Goal: Communication & Community: Share content

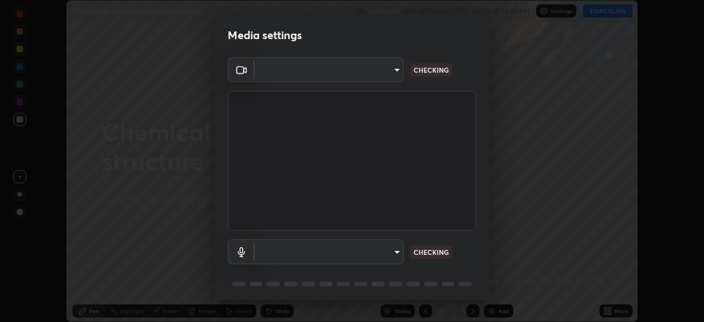
scroll to position [322, 704]
type input "f998bc4046c61b158ae604da705546672abda0c1808058386527230685057052"
click at [420, 252] on p "NO FEED" at bounding box center [428, 252] width 29 height 10
click at [385, 255] on body "Erase all Chemical bonding and molecular structure Recording WAS SCHEDULED TO S…" at bounding box center [352, 161] width 704 height 322
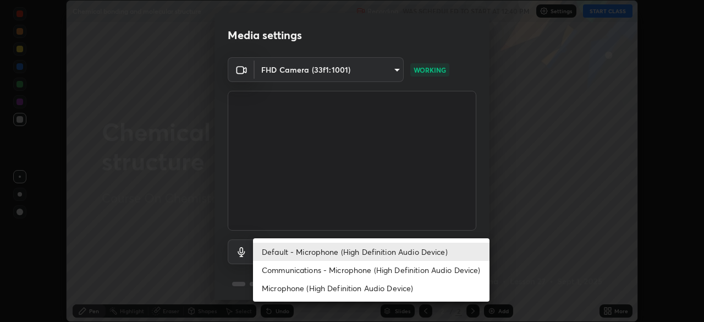
click at [320, 272] on li "Communications - Microphone (High Definition Audio Device)" at bounding box center [371, 270] width 237 height 18
type input "communications"
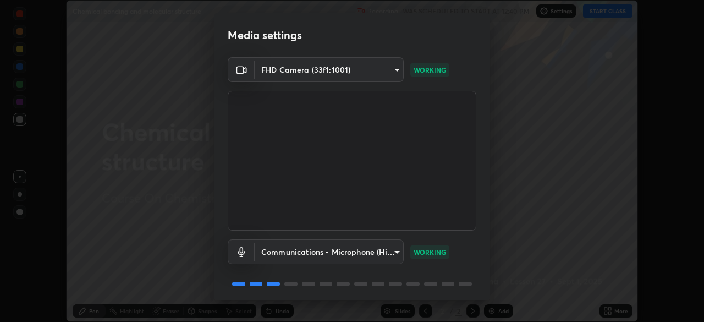
scroll to position [39, 0]
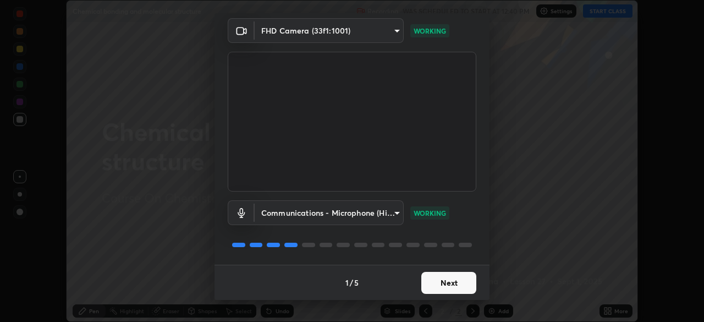
click at [447, 282] on button "Next" at bounding box center [448, 283] width 55 height 22
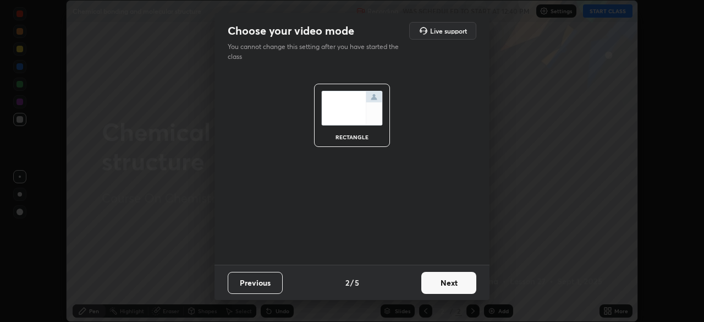
scroll to position [0, 0]
click at [460, 289] on button "Next" at bounding box center [448, 283] width 55 height 22
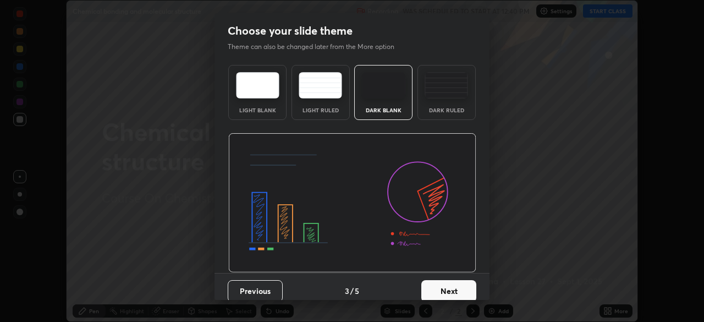
click at [464, 293] on button "Next" at bounding box center [448, 291] width 55 height 22
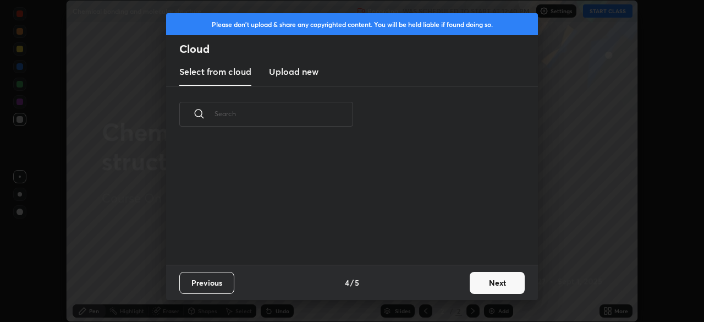
click at [483, 283] on button "Next" at bounding box center [497, 283] width 55 height 22
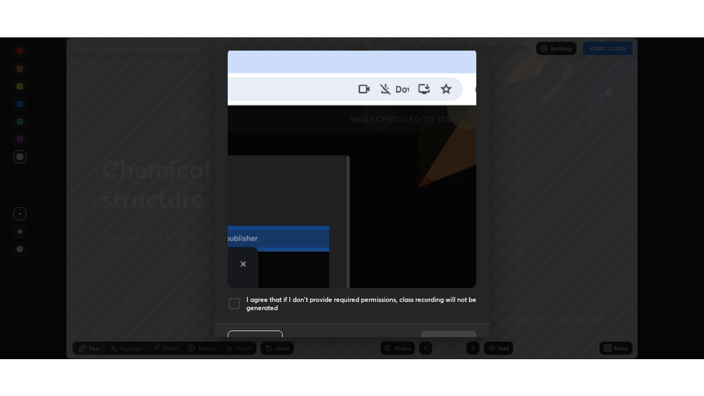
scroll to position [263, 0]
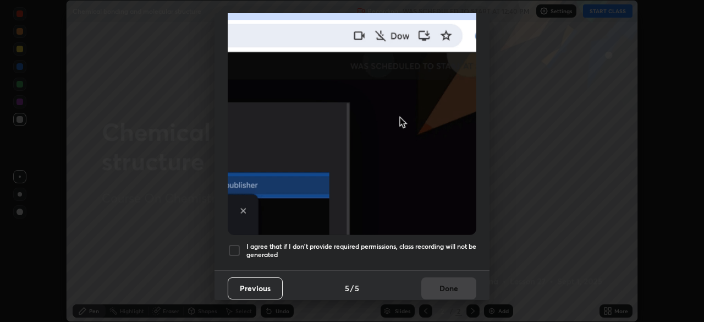
click at [234, 246] on div at bounding box center [234, 250] width 13 height 13
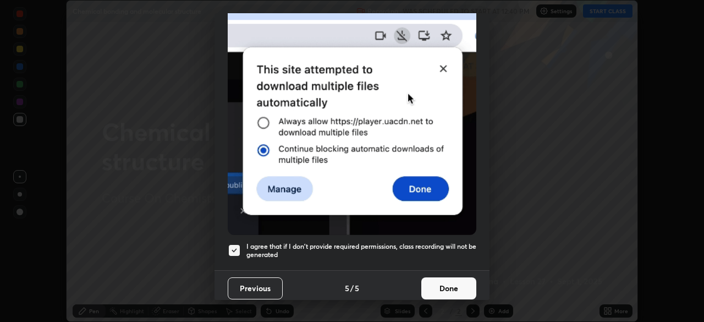
click at [435, 285] on button "Done" at bounding box center [448, 288] width 55 height 22
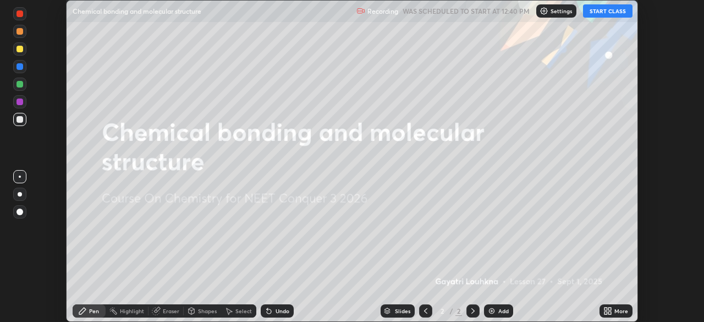
click at [602, 12] on button "START CLASS" at bounding box center [608, 10] width 50 height 13
click at [612, 311] on icon at bounding box center [607, 310] width 9 height 9
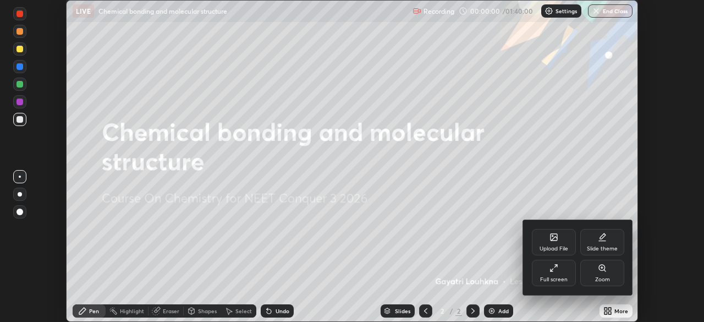
click at [559, 271] on div "Full screen" at bounding box center [554, 273] width 44 height 26
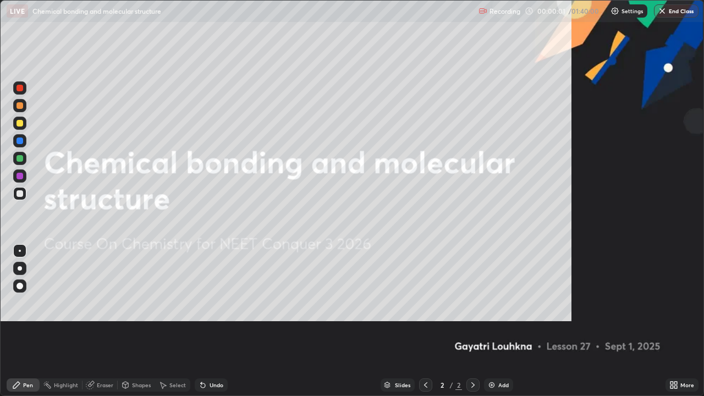
scroll to position [396, 704]
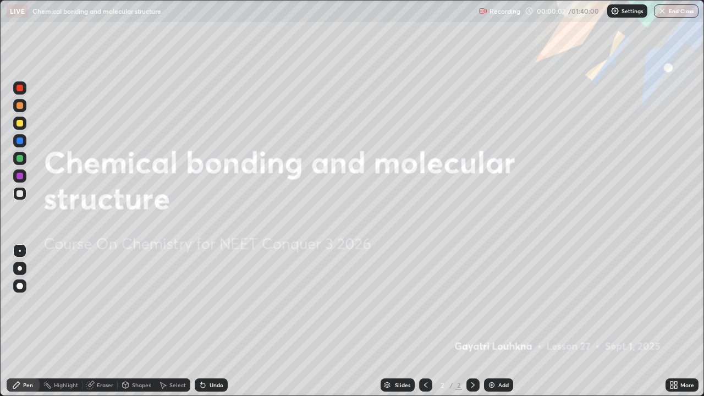
click at [504, 321] on div "Add" at bounding box center [503, 385] width 10 height 6
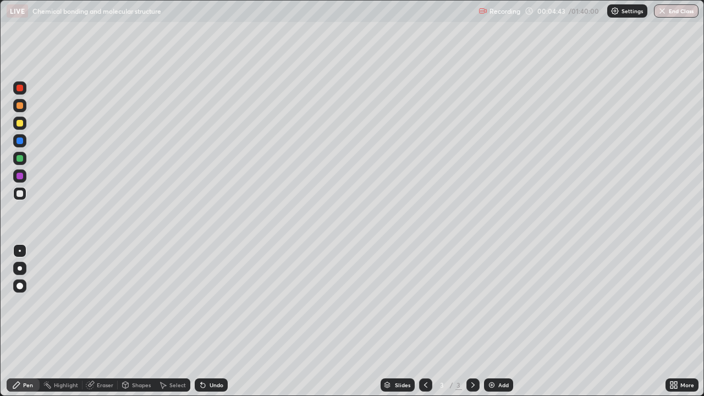
click at [130, 321] on div "Shapes" at bounding box center [136, 384] width 37 height 13
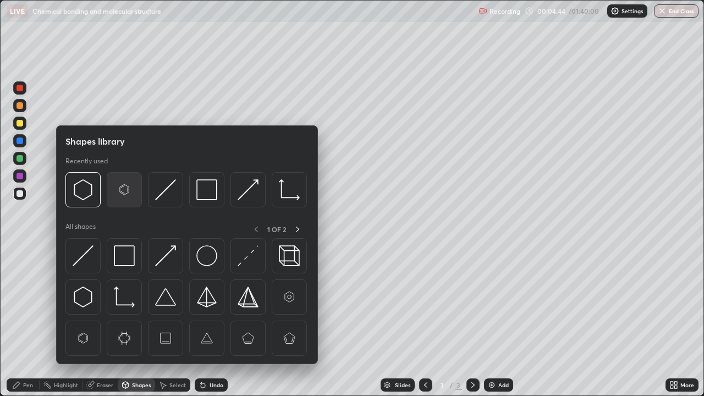
click at [122, 191] on img at bounding box center [124, 189] width 21 height 21
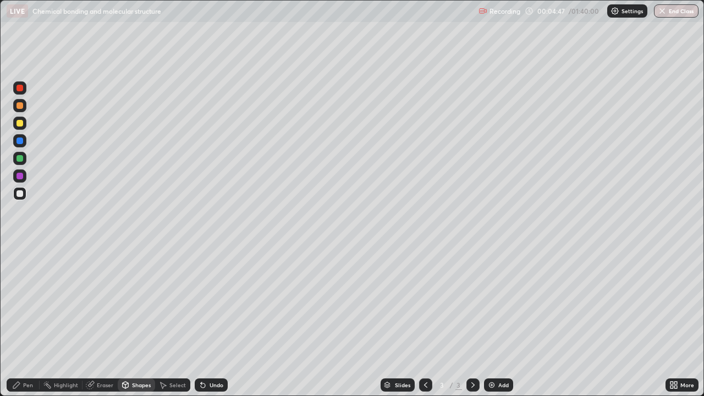
click at [28, 321] on div "Pen" at bounding box center [28, 385] width 10 height 6
click at [19, 158] on div at bounding box center [20, 158] width 7 height 7
click at [20, 194] on div at bounding box center [20, 193] width 7 height 7
click at [491, 321] on img at bounding box center [491, 385] width 9 height 9
click at [19, 158] on div at bounding box center [20, 158] width 7 height 7
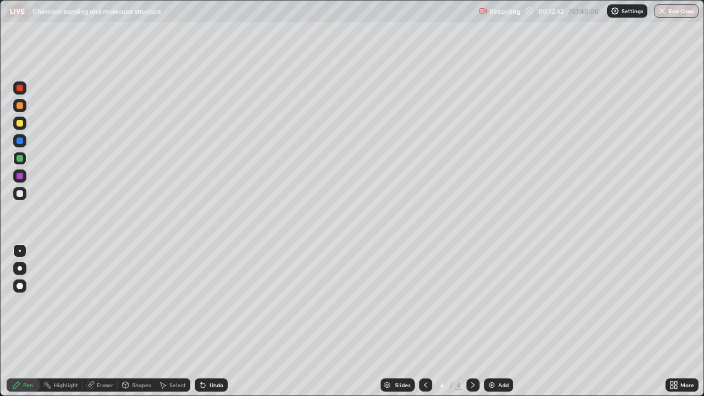
click at [92, 321] on div "Eraser" at bounding box center [100, 384] width 35 height 13
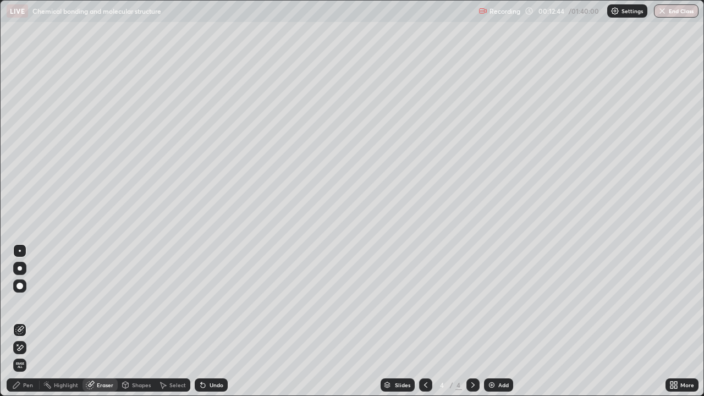
click at [23, 321] on div "Pen" at bounding box center [28, 385] width 10 height 6
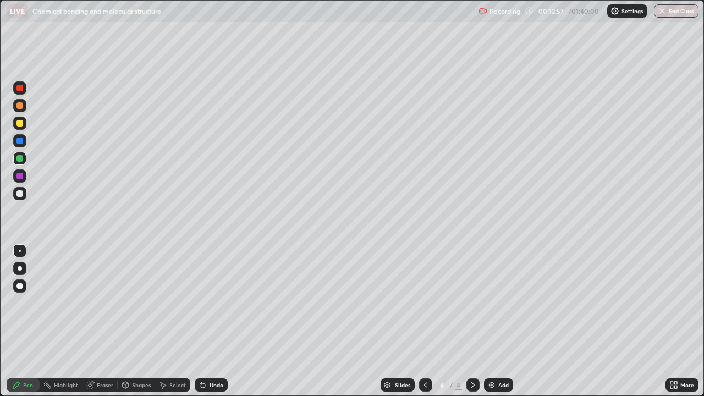
click at [20, 192] on div at bounding box center [20, 193] width 7 height 7
click at [24, 160] on div at bounding box center [19, 158] width 13 height 13
click at [19, 194] on div at bounding box center [20, 193] width 7 height 7
click at [107, 321] on div "Eraser" at bounding box center [105, 385] width 17 height 6
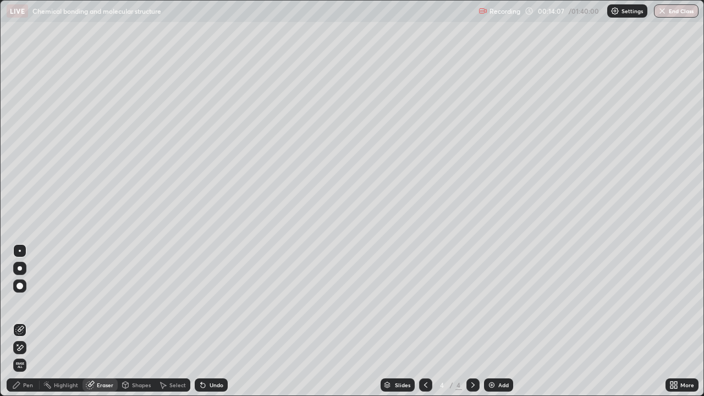
click at [26, 321] on div "Pen" at bounding box center [23, 384] width 33 height 13
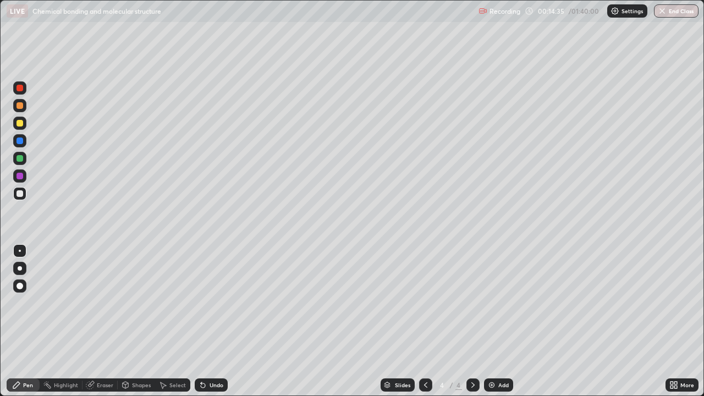
click at [101, 321] on div "Eraser" at bounding box center [105, 385] width 17 height 6
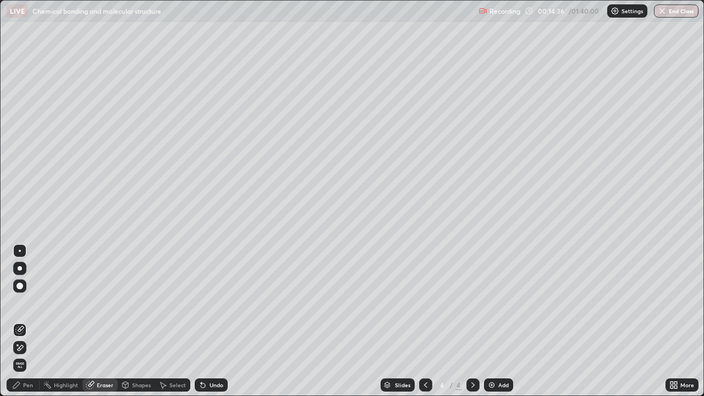
click at [26, 321] on div "Pen" at bounding box center [23, 384] width 33 height 13
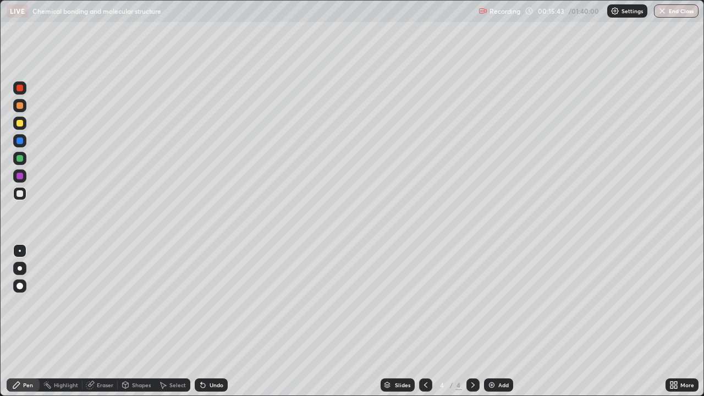
click at [23, 157] on div at bounding box center [20, 158] width 7 height 7
click at [426, 321] on icon at bounding box center [425, 385] width 9 height 9
click at [103, 321] on div "Eraser" at bounding box center [105, 385] width 17 height 6
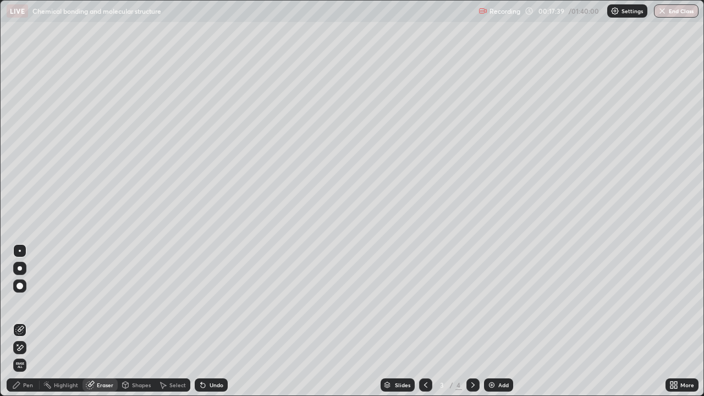
click at [29, 321] on div "Pen" at bounding box center [28, 385] width 10 height 6
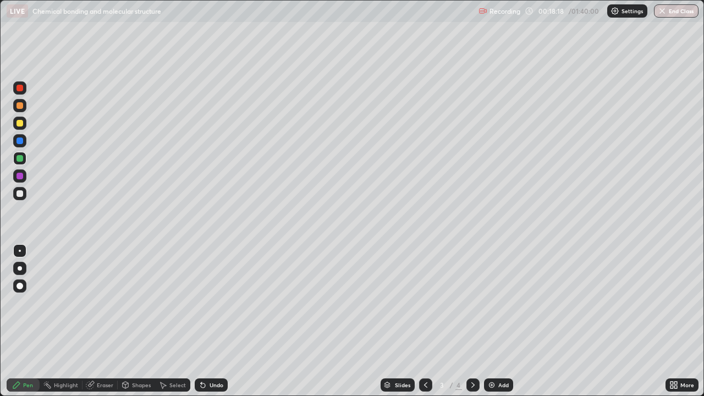
click at [24, 177] on div at bounding box center [19, 175] width 13 height 13
click at [19, 197] on div at bounding box center [19, 193] width 13 height 13
click at [469, 321] on icon at bounding box center [473, 385] width 9 height 9
click at [489, 321] on img at bounding box center [491, 385] width 9 height 9
click at [20, 159] on div at bounding box center [20, 158] width 7 height 7
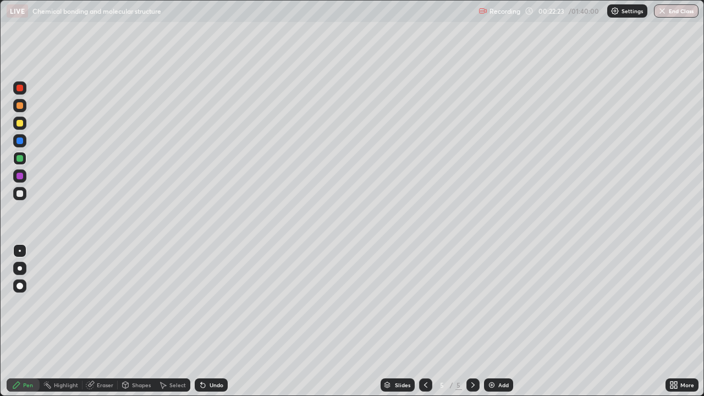
click at [24, 196] on div at bounding box center [19, 193] width 13 height 13
click at [25, 140] on div at bounding box center [19, 140] width 13 height 13
click at [25, 194] on div at bounding box center [19, 193] width 13 height 13
click at [20, 193] on div at bounding box center [20, 193] width 7 height 7
click at [490, 321] on img at bounding box center [491, 385] width 9 height 9
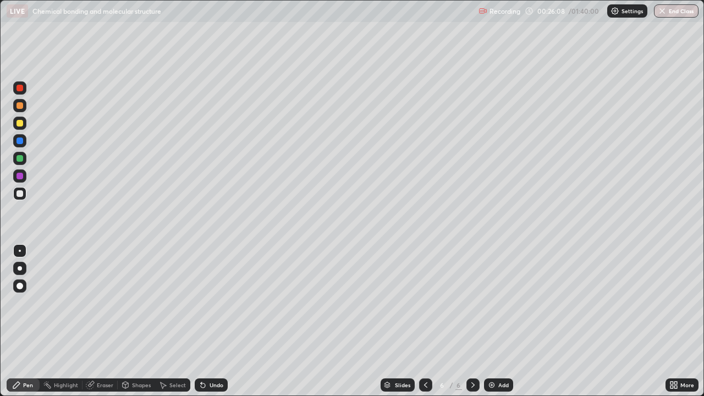
click at [20, 142] on div at bounding box center [20, 141] width 7 height 7
click at [20, 196] on div at bounding box center [20, 193] width 7 height 7
click at [24, 179] on div at bounding box center [19, 175] width 13 height 13
click at [26, 194] on div at bounding box center [19, 193] width 13 height 13
click at [19, 158] on div at bounding box center [20, 158] width 7 height 7
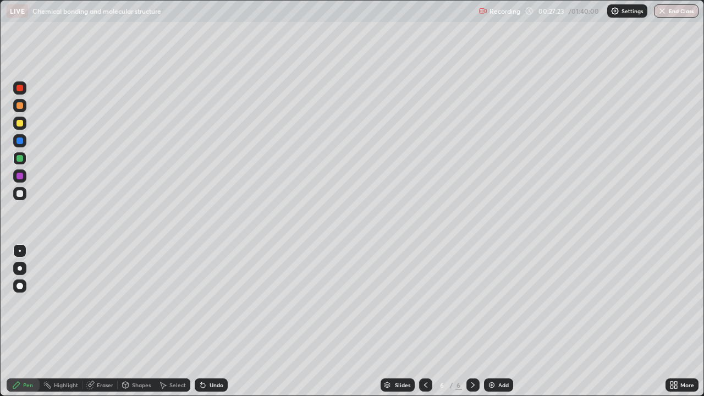
click at [18, 194] on div at bounding box center [20, 193] width 7 height 7
click at [24, 160] on div at bounding box center [19, 158] width 13 height 13
click at [21, 178] on div at bounding box center [20, 176] width 7 height 7
click at [99, 321] on div "Eraser" at bounding box center [105, 385] width 17 height 6
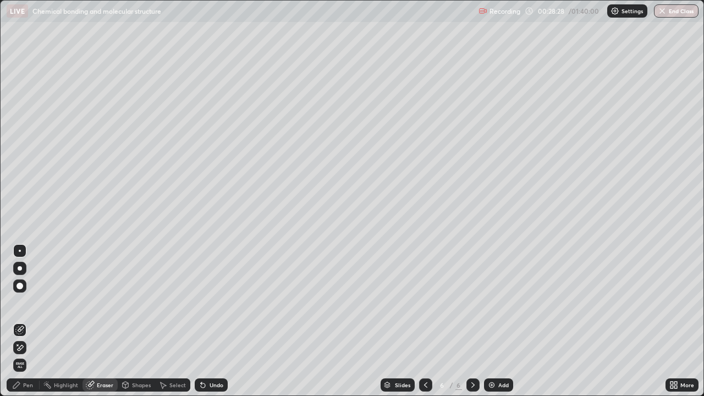
click at [29, 321] on div "Pen" at bounding box center [28, 385] width 10 height 6
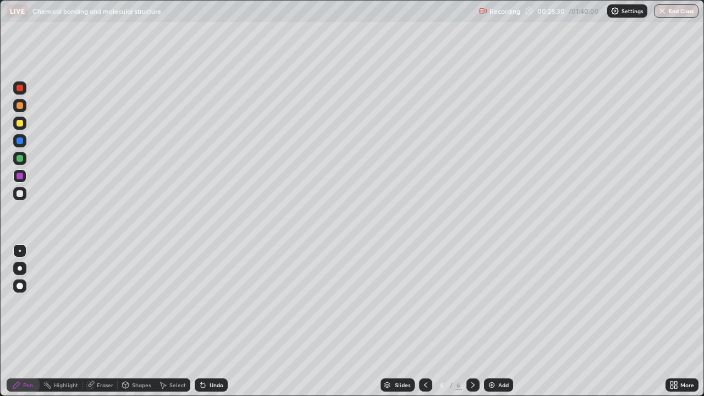
click at [24, 197] on div at bounding box center [19, 193] width 13 height 13
click at [24, 194] on div at bounding box center [19, 193] width 13 height 13
click at [24, 160] on div at bounding box center [19, 158] width 13 height 13
click at [498, 321] on div "Add" at bounding box center [503, 385] width 10 height 6
click at [425, 321] on icon at bounding box center [425, 385] width 9 height 9
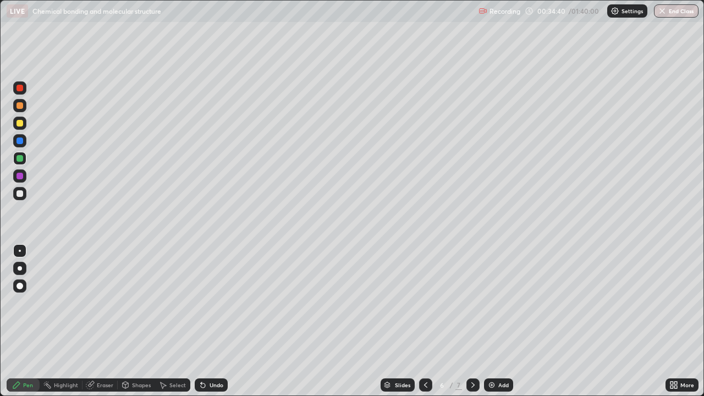
click at [473, 321] on icon at bounding box center [472, 385] width 3 height 6
click at [135, 321] on div "Shapes" at bounding box center [141, 385] width 19 height 6
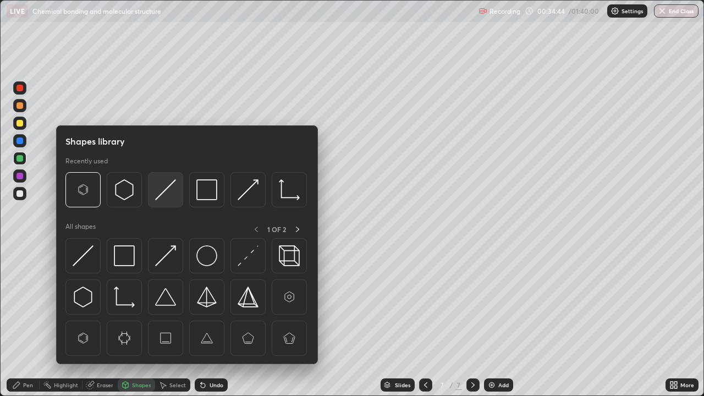
click at [169, 189] on img at bounding box center [165, 189] width 21 height 21
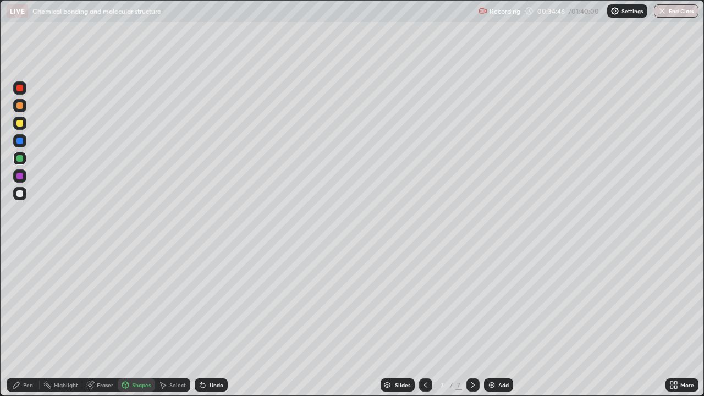
click at [23, 196] on div at bounding box center [19, 193] width 13 height 13
click at [28, 321] on div "Pen" at bounding box center [28, 385] width 10 height 6
click at [20, 122] on div at bounding box center [20, 123] width 7 height 7
click at [425, 321] on icon at bounding box center [425, 385] width 9 height 9
click at [471, 321] on icon at bounding box center [473, 385] width 9 height 9
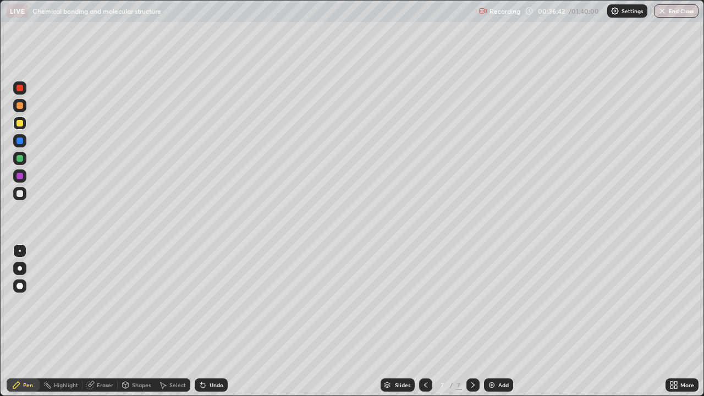
click at [491, 321] on img at bounding box center [491, 385] width 9 height 9
click at [425, 321] on icon at bounding box center [425, 385] width 9 height 9
click at [426, 321] on icon at bounding box center [425, 385] width 9 height 9
click at [472, 321] on icon at bounding box center [473, 385] width 9 height 9
click at [470, 321] on icon at bounding box center [473, 385] width 9 height 9
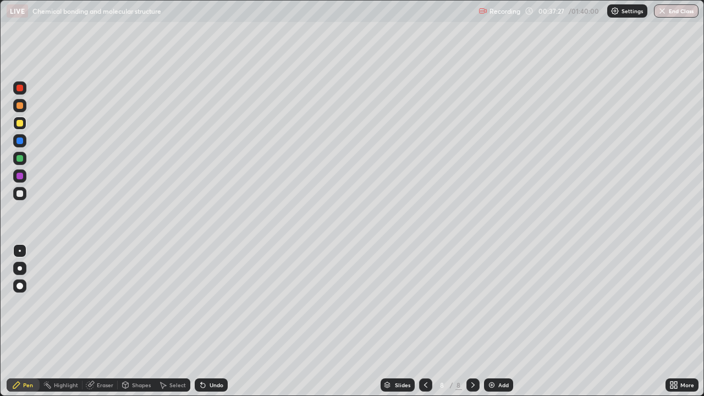
click at [424, 321] on icon at bounding box center [425, 385] width 9 height 9
click at [426, 321] on icon at bounding box center [425, 385] width 9 height 9
click at [423, 321] on icon at bounding box center [425, 385] width 9 height 9
click at [472, 321] on icon at bounding box center [473, 385] width 9 height 9
click at [470, 321] on icon at bounding box center [473, 385] width 9 height 9
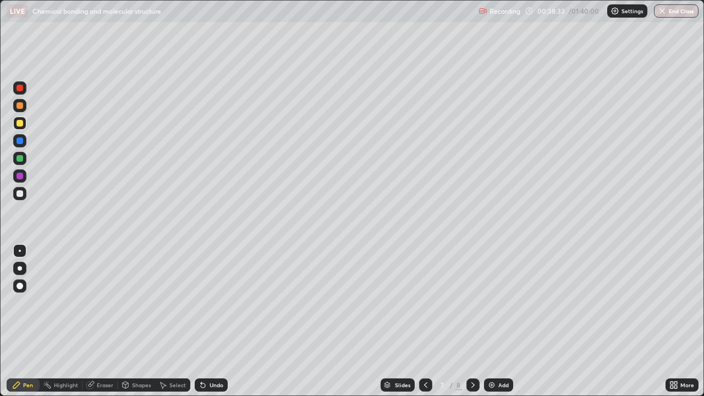
click at [23, 195] on div at bounding box center [20, 193] width 7 height 7
click at [18, 126] on div at bounding box center [20, 123] width 7 height 7
click at [18, 193] on div at bounding box center [20, 193] width 7 height 7
click at [106, 321] on div "Eraser" at bounding box center [105, 385] width 17 height 6
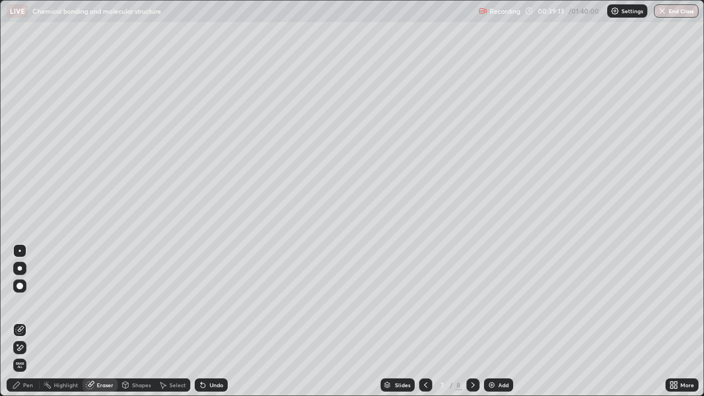
click at [32, 321] on div "Pen" at bounding box center [28, 385] width 10 height 6
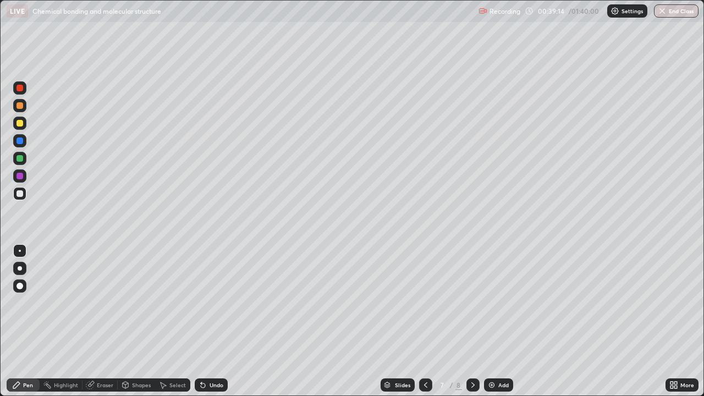
click at [20, 124] on div at bounding box center [20, 123] width 7 height 7
click at [425, 321] on icon at bounding box center [425, 385] width 9 height 9
click at [426, 321] on icon at bounding box center [425, 385] width 9 height 9
click at [474, 321] on icon at bounding box center [473, 385] width 9 height 9
click at [472, 321] on icon at bounding box center [473, 385] width 9 height 9
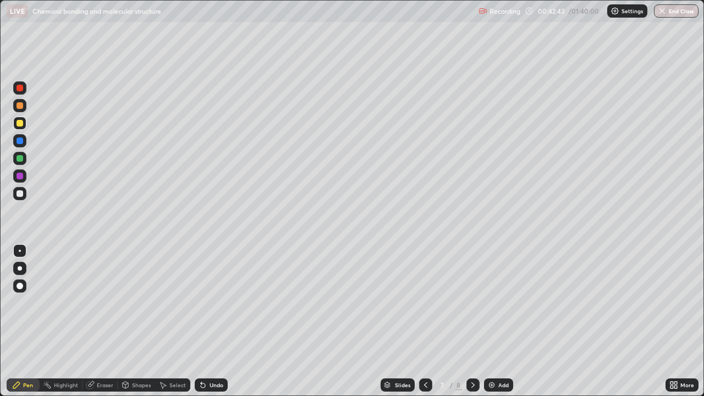
click at [472, 321] on icon at bounding box center [473, 385] width 9 height 9
click at [425, 321] on icon at bounding box center [425, 385] width 9 height 9
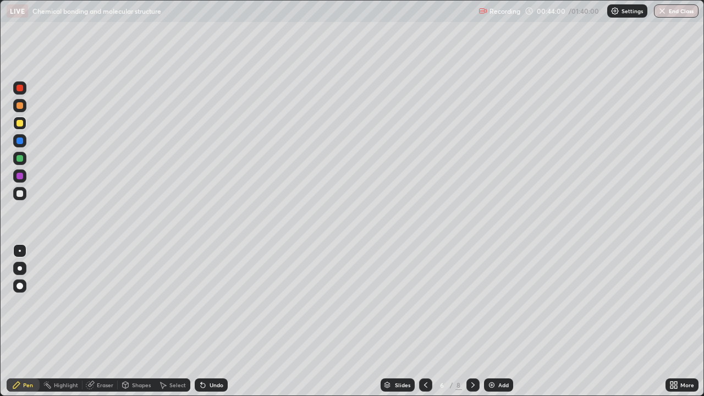
click at [472, 321] on icon at bounding box center [473, 385] width 9 height 9
click at [467, 321] on div at bounding box center [472, 384] width 13 height 13
click at [21, 160] on div at bounding box center [20, 158] width 7 height 7
click at [425, 321] on icon at bounding box center [425, 385] width 9 height 9
click at [426, 321] on icon at bounding box center [425, 385] width 9 height 9
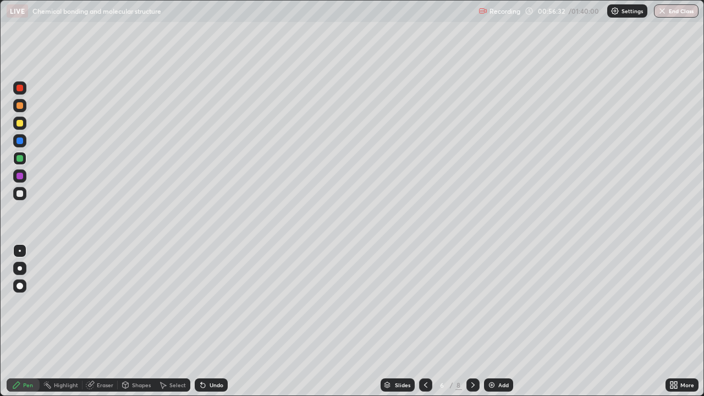
click at [473, 321] on icon at bounding box center [473, 385] width 9 height 9
click at [472, 321] on icon at bounding box center [473, 385] width 9 height 9
click at [473, 321] on icon at bounding box center [473, 385] width 9 height 9
click at [472, 321] on icon at bounding box center [473, 385] width 9 height 9
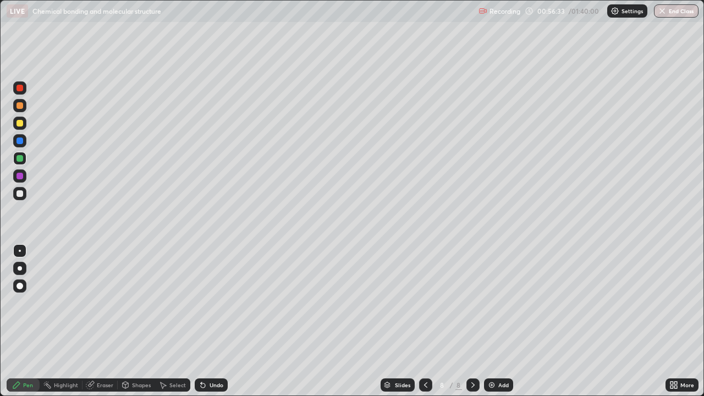
click at [472, 321] on icon at bounding box center [473, 385] width 9 height 9
click at [496, 321] on div "Add" at bounding box center [498, 384] width 29 height 13
click at [425, 321] on icon at bounding box center [425, 385] width 9 height 9
click at [423, 321] on icon at bounding box center [425, 385] width 9 height 9
click at [476, 321] on div at bounding box center [472, 384] width 13 height 13
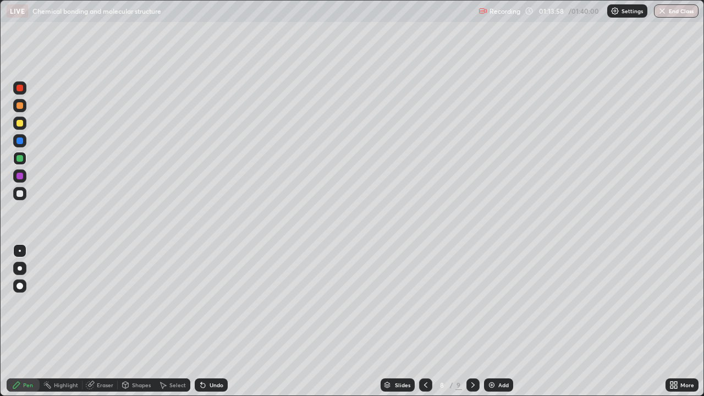
click at [471, 321] on icon at bounding box center [473, 385] width 9 height 9
click at [488, 321] on img at bounding box center [491, 385] width 9 height 9
click at [24, 177] on div at bounding box center [19, 175] width 13 height 13
click at [424, 321] on icon at bounding box center [425, 385] width 9 height 9
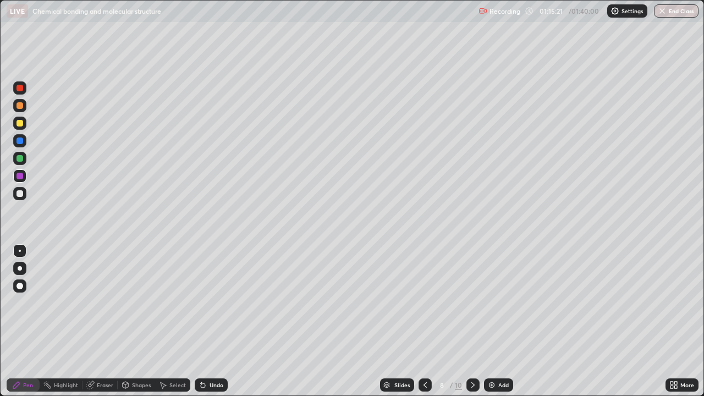
click at [424, 321] on icon at bounding box center [425, 385] width 9 height 9
click at [421, 321] on icon at bounding box center [425, 385] width 9 height 9
click at [470, 321] on icon at bounding box center [473, 385] width 9 height 9
click at [471, 321] on icon at bounding box center [473, 385] width 9 height 9
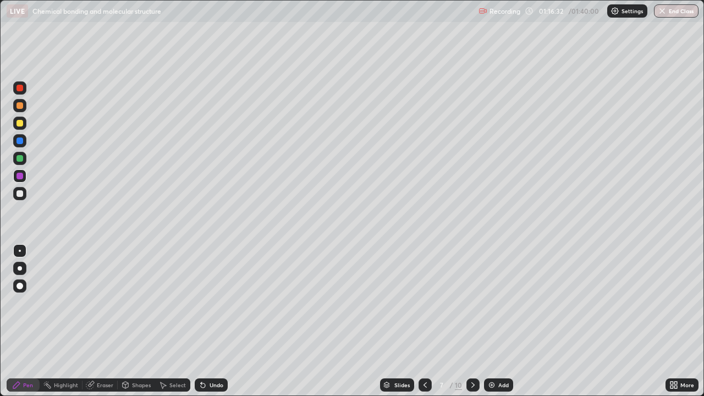
click at [471, 321] on icon at bounding box center [473, 385] width 9 height 9
click at [472, 321] on icon at bounding box center [473, 385] width 9 height 9
click at [473, 321] on icon at bounding box center [472, 385] width 3 height 6
click at [492, 321] on img at bounding box center [491, 385] width 9 height 9
click at [24, 195] on div at bounding box center [19, 193] width 13 height 13
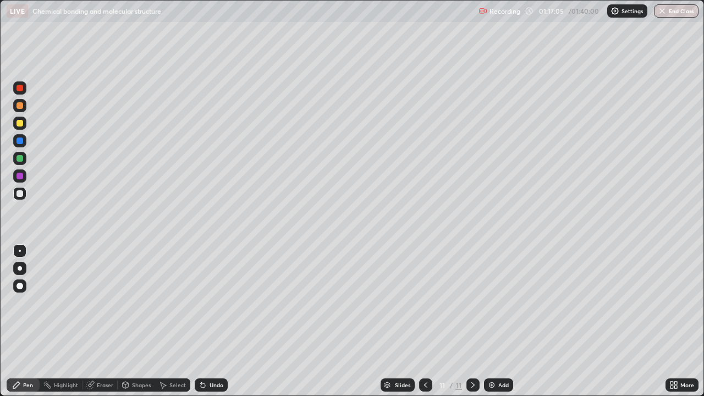
click at [142, 321] on div "Shapes" at bounding box center [136, 384] width 37 height 13
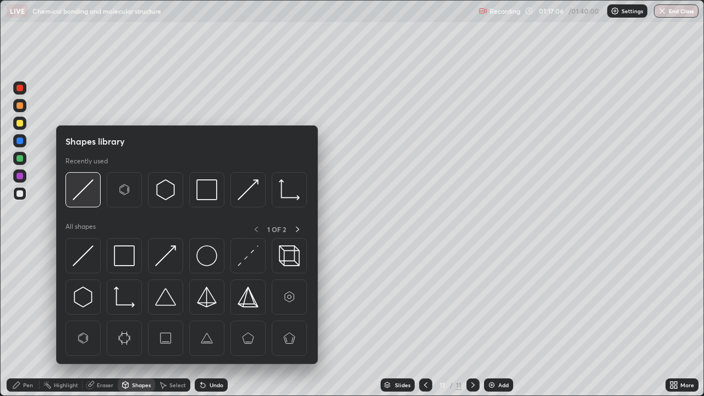
click at [89, 200] on img at bounding box center [83, 189] width 21 height 21
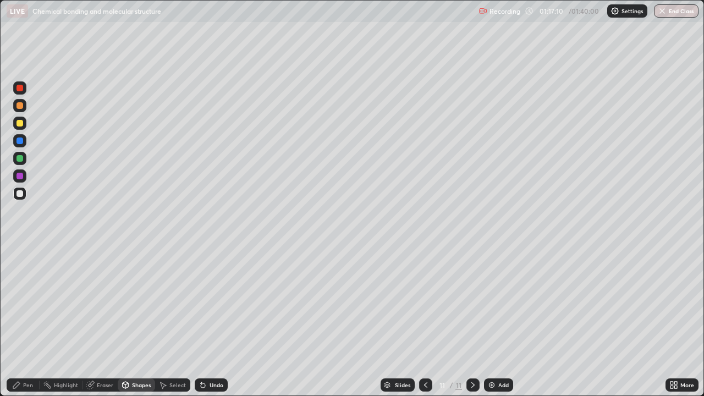
click at [30, 321] on div "Pen" at bounding box center [28, 385] width 10 height 6
click at [20, 124] on div at bounding box center [20, 123] width 7 height 7
click at [19, 87] on div at bounding box center [20, 88] width 7 height 7
click at [20, 175] on div at bounding box center [20, 176] width 7 height 7
click at [20, 157] on div at bounding box center [20, 158] width 7 height 7
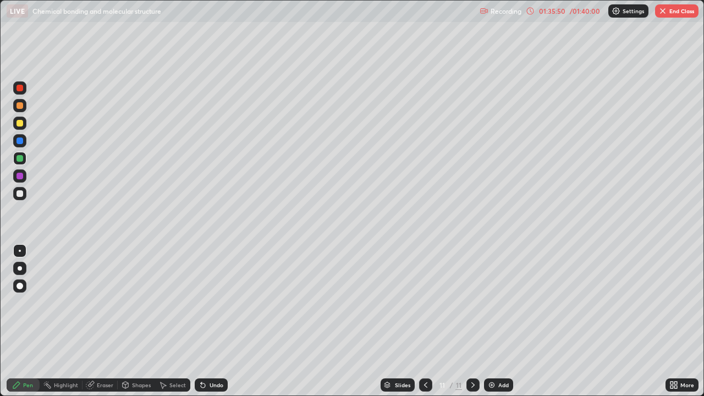
click at [660, 13] on img "button" at bounding box center [662, 11] width 9 height 9
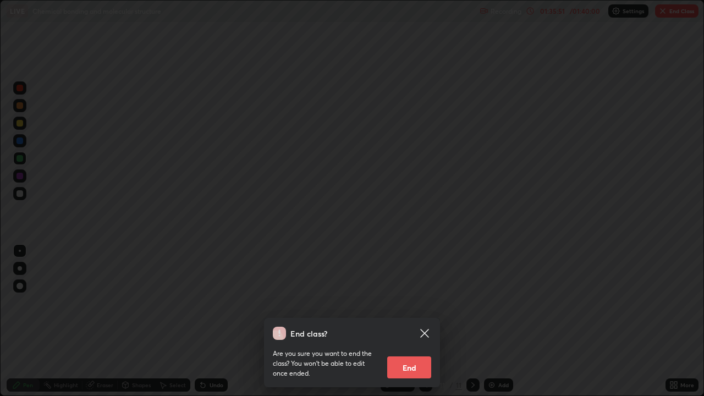
click at [407, 321] on button "End" at bounding box center [409, 367] width 44 height 22
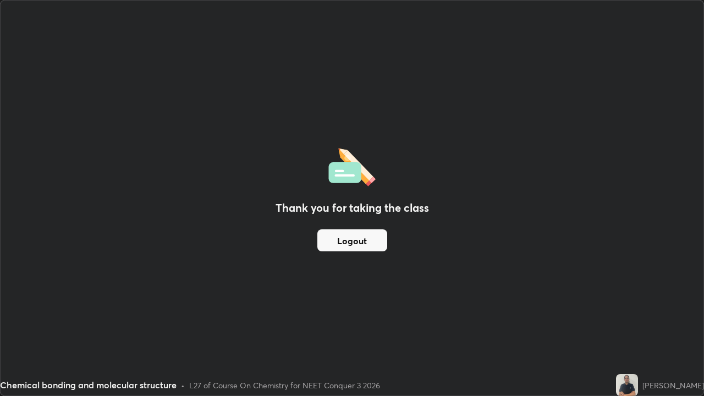
click at [338, 243] on button "Logout" at bounding box center [352, 240] width 70 height 22
